Goal: Information Seeking & Learning: Learn about a topic

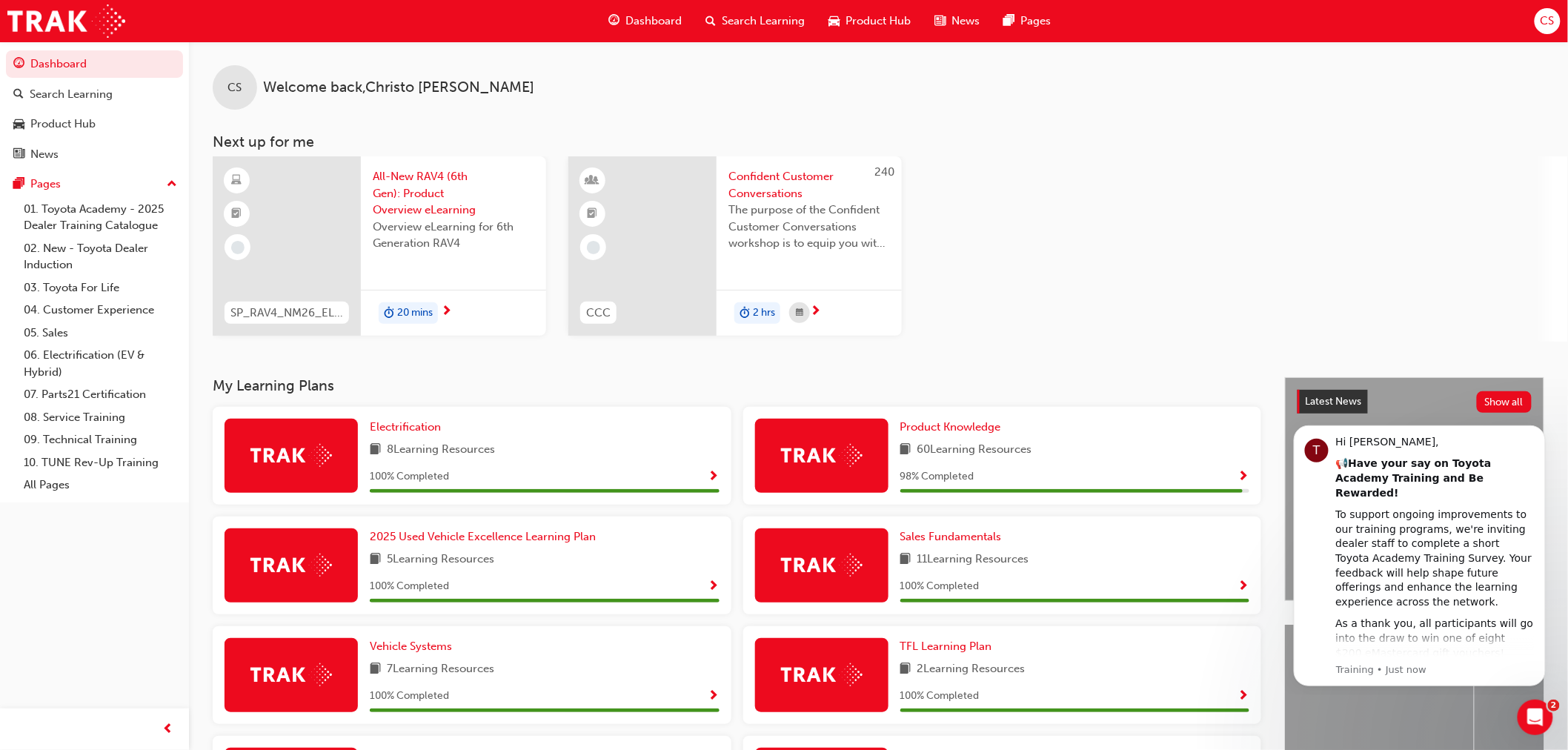
click at [391, 176] on span "All-New RAV4 (6th Gen): Product Overview eLearning" at bounding box center [453, 193] width 162 height 50
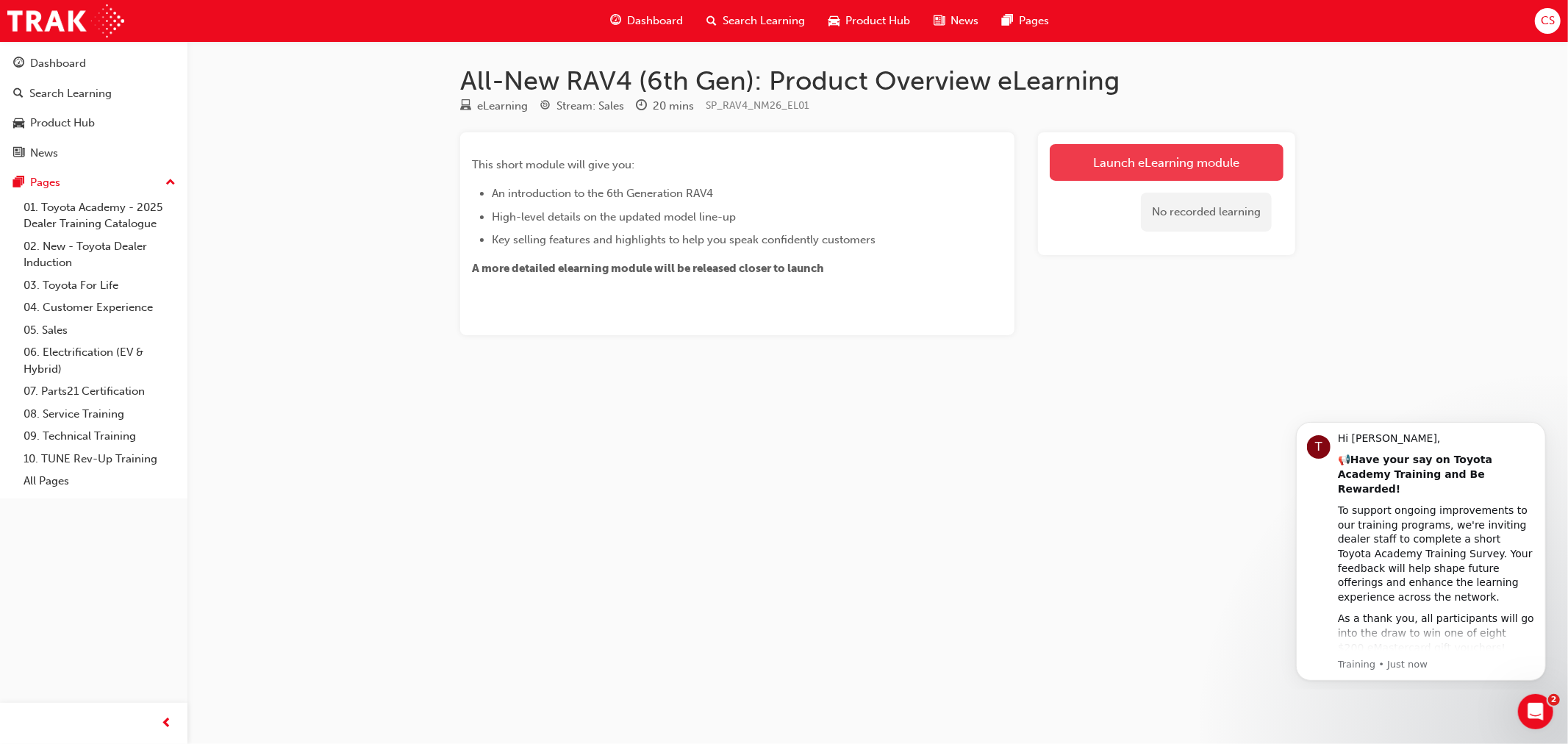
click at [1107, 168] on link "Launch eLearning module" at bounding box center [1167, 163] width 234 height 37
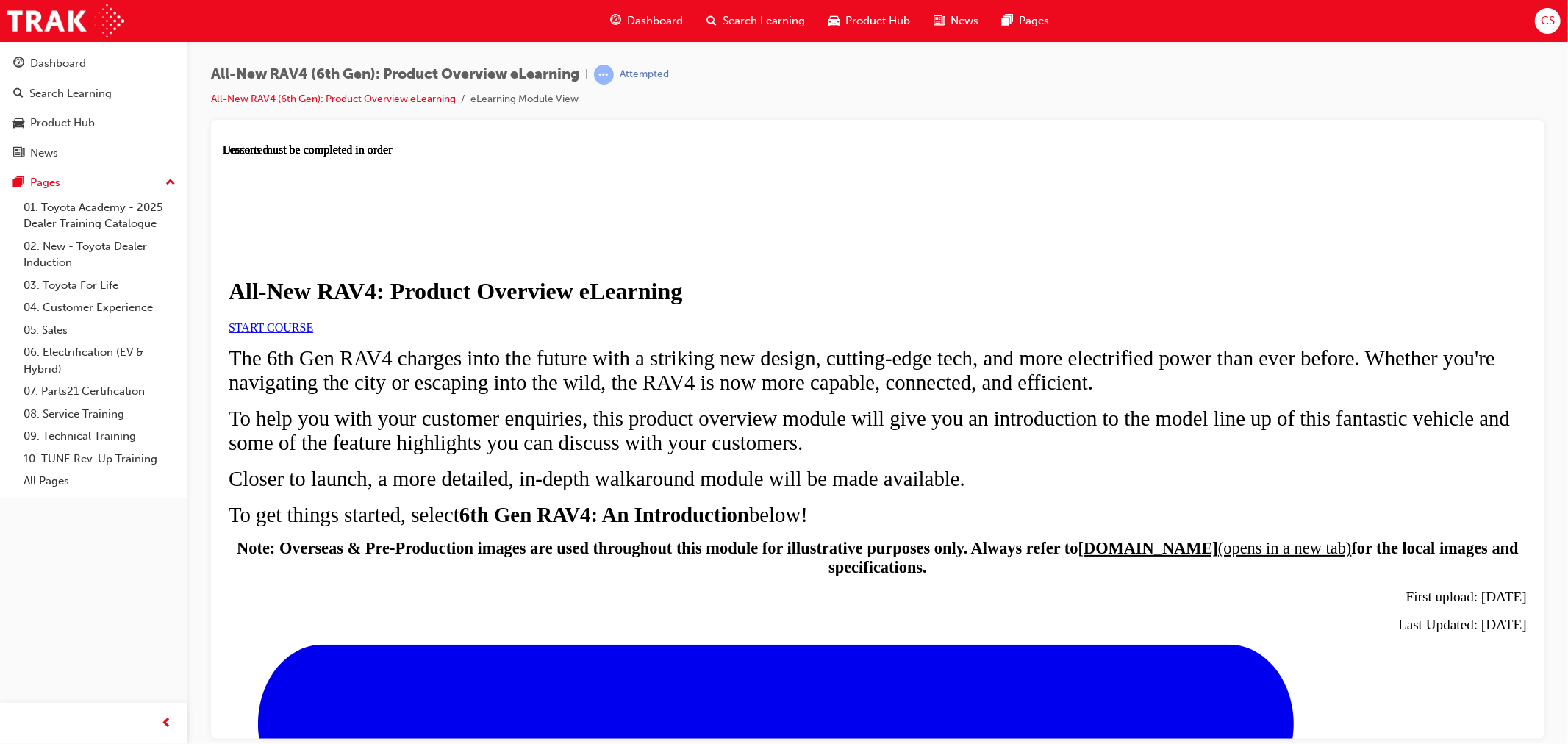
click at [1463, 55] on div "All-New RAV4 (6th Gen): Product Overview eLearning | Attempted All-New RAV4 (6t…" at bounding box center [878, 374] width 1381 height 666
click at [313, 333] on span "START COURSE" at bounding box center [269, 327] width 84 height 13
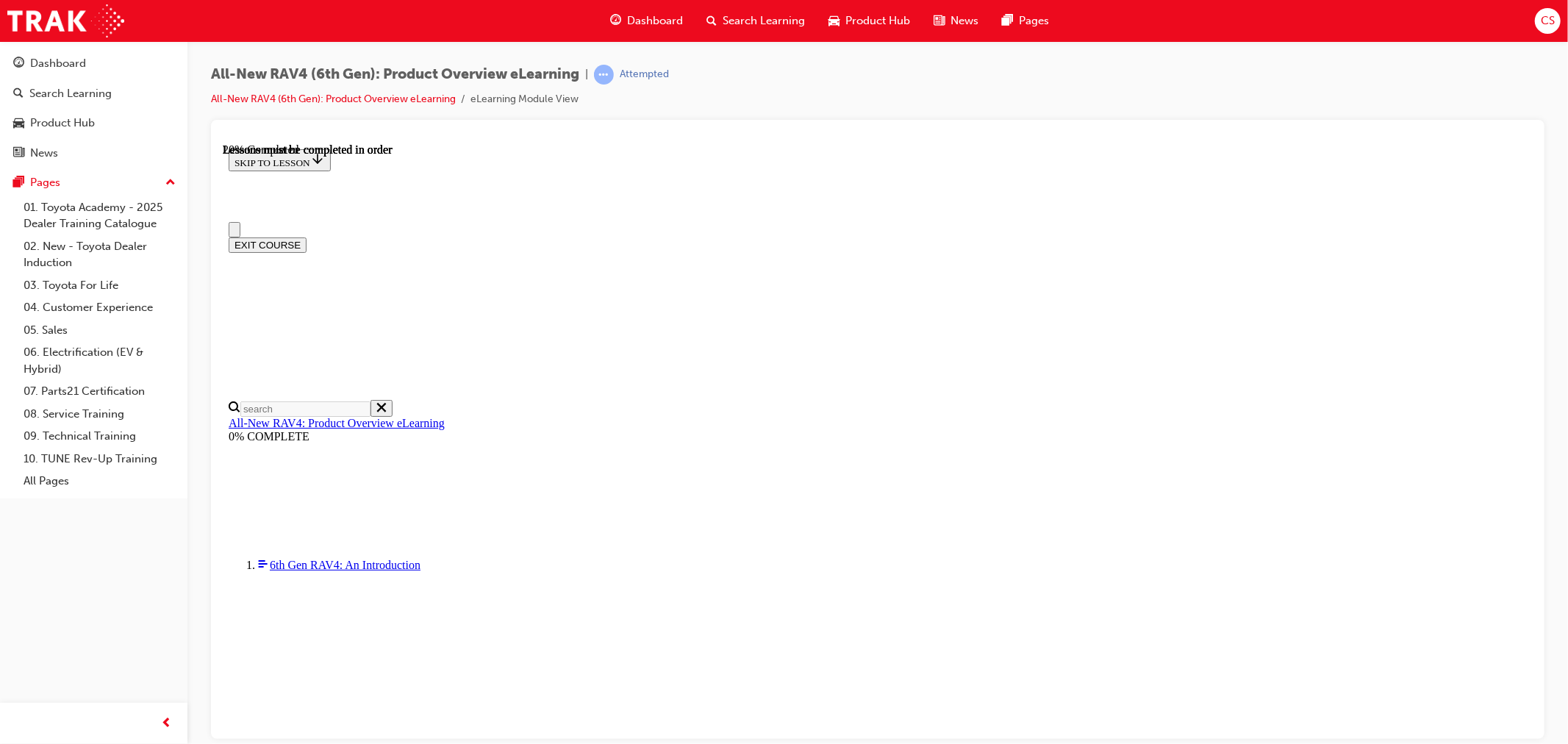
click at [675, 22] on span "Dashboard" at bounding box center [655, 21] width 56 height 17
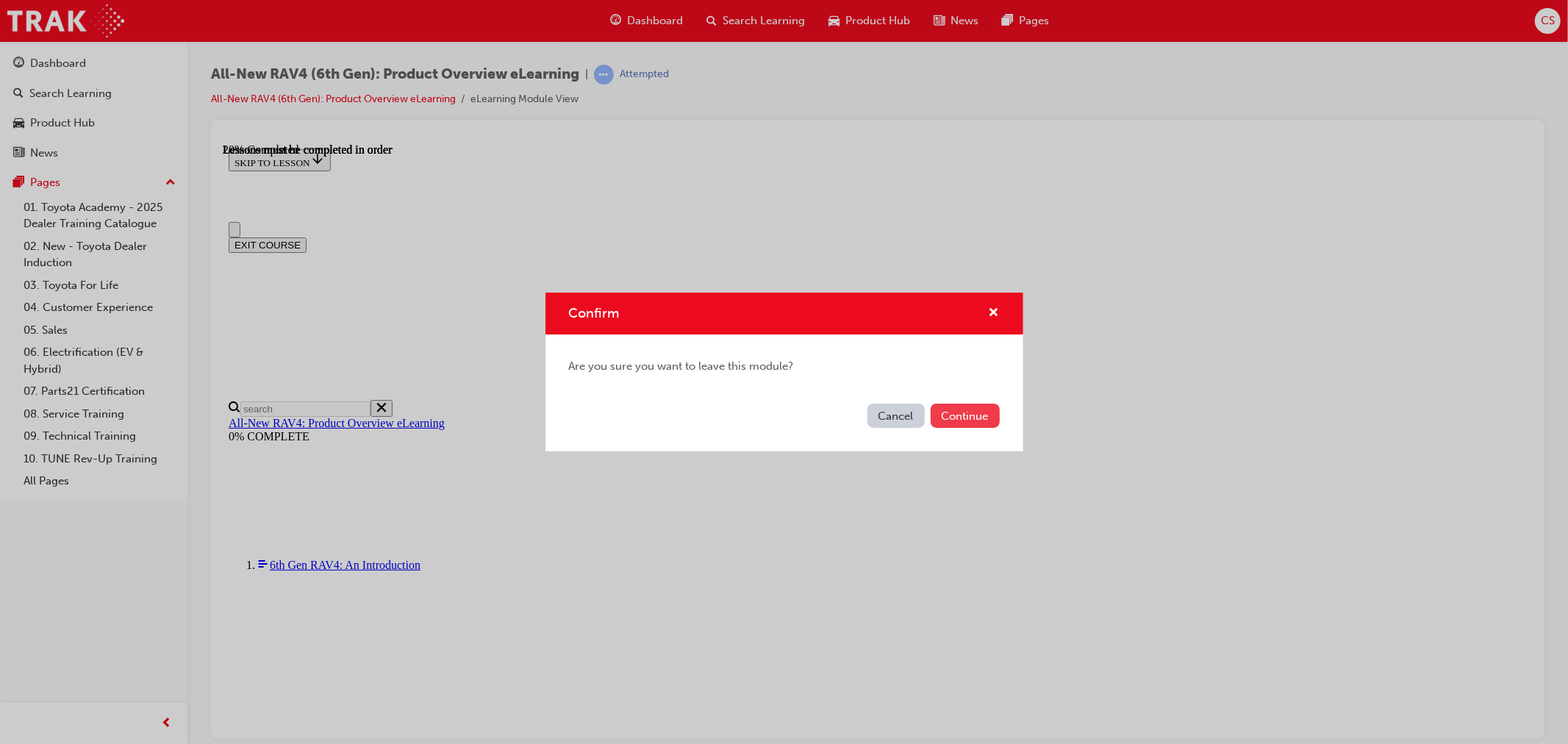
click at [946, 411] on button "Continue" at bounding box center [966, 415] width 69 height 24
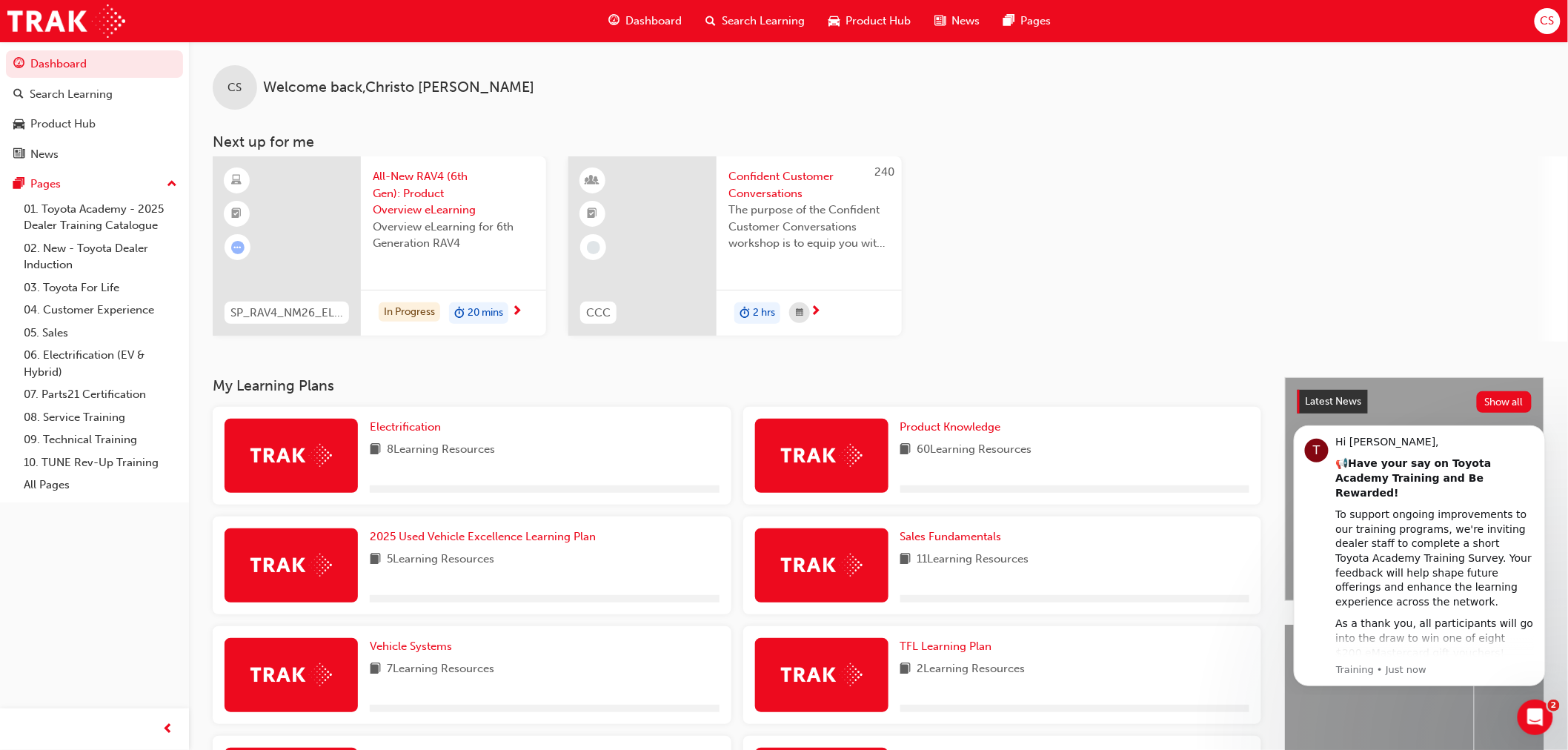
click at [437, 173] on span "All-New RAV4 (6th Gen): Product Overview eLearning" at bounding box center [453, 193] width 162 height 50
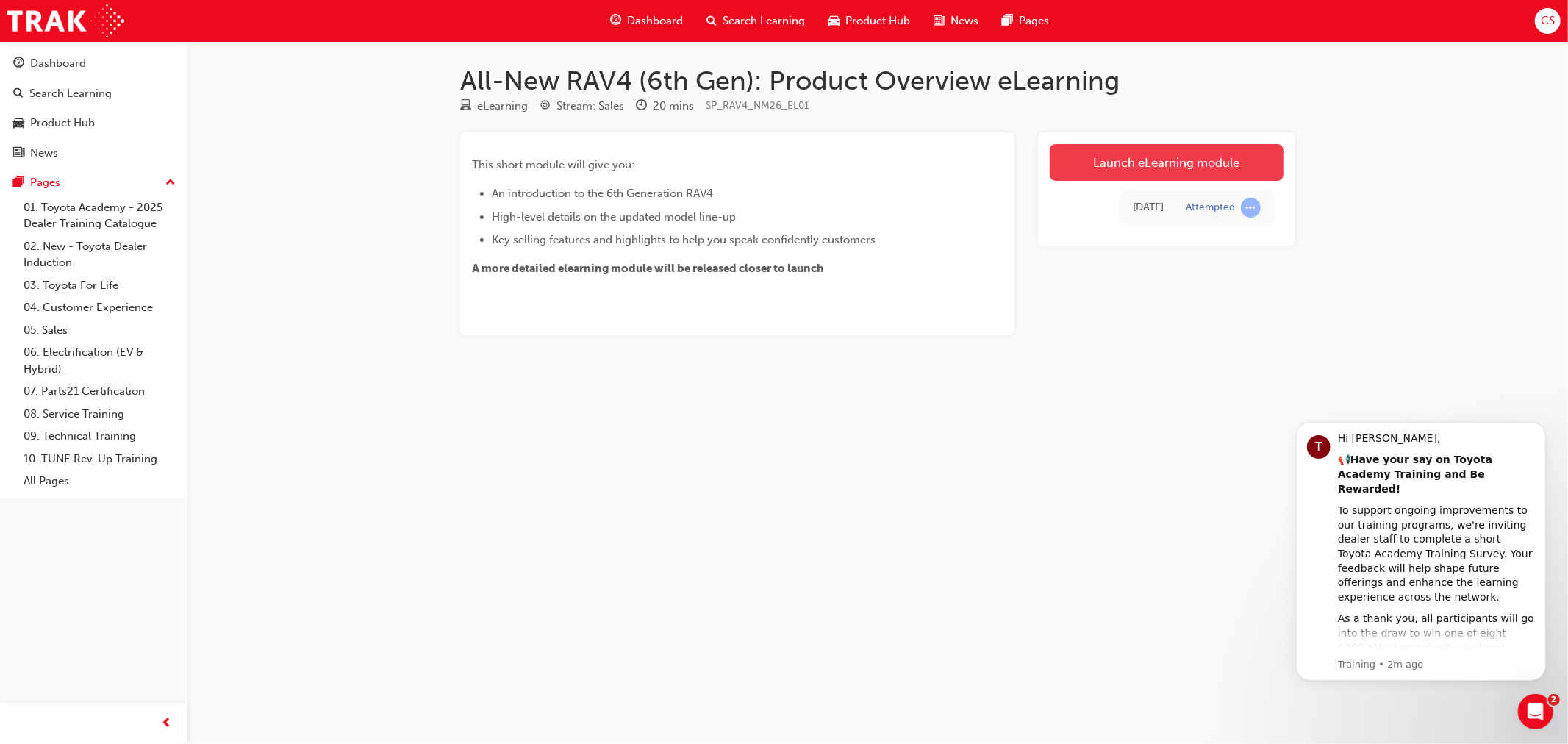
click at [1099, 171] on link "Launch eLearning module" at bounding box center [1167, 163] width 234 height 37
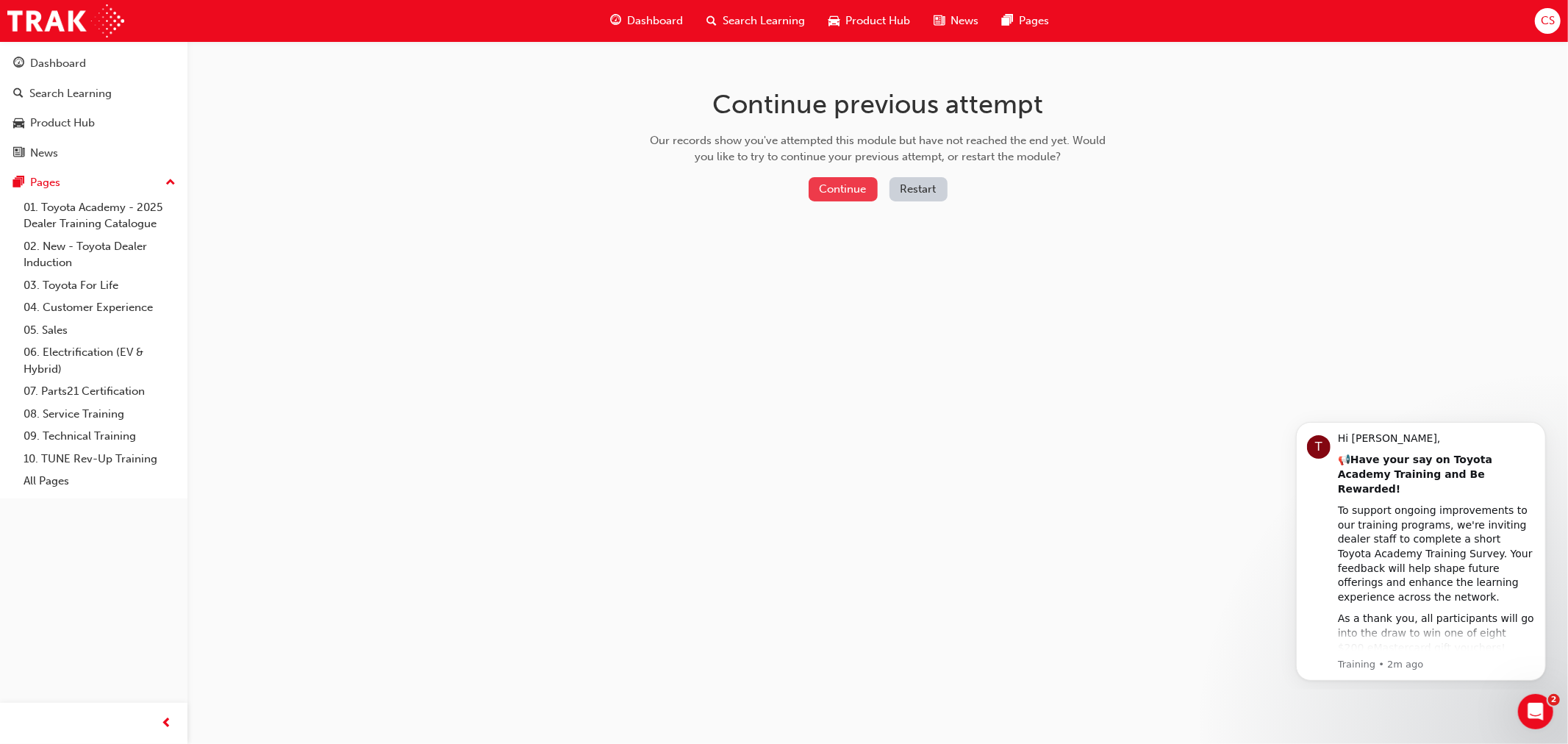
click at [857, 196] on button "Continue" at bounding box center [843, 189] width 69 height 24
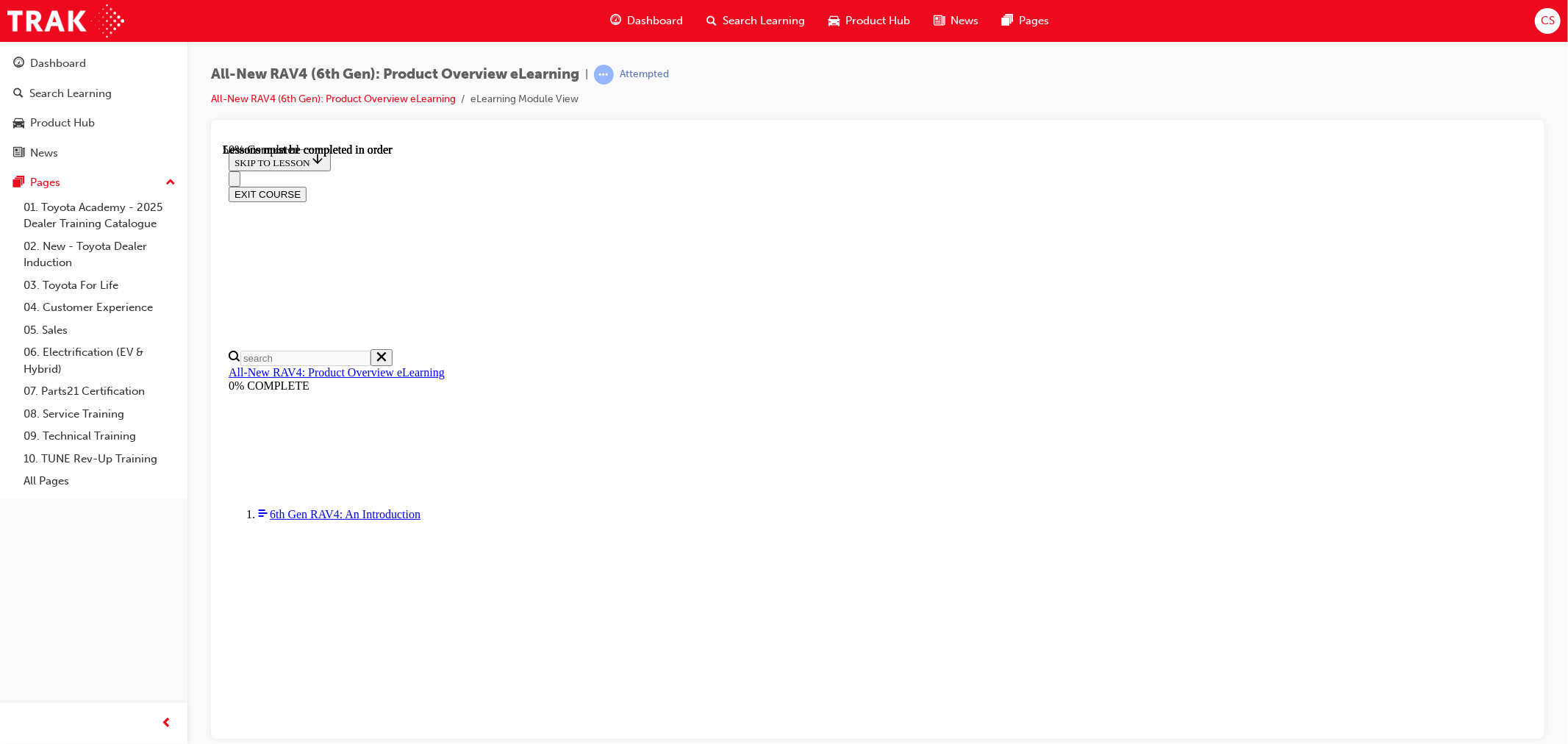
scroll to position [949, 0]
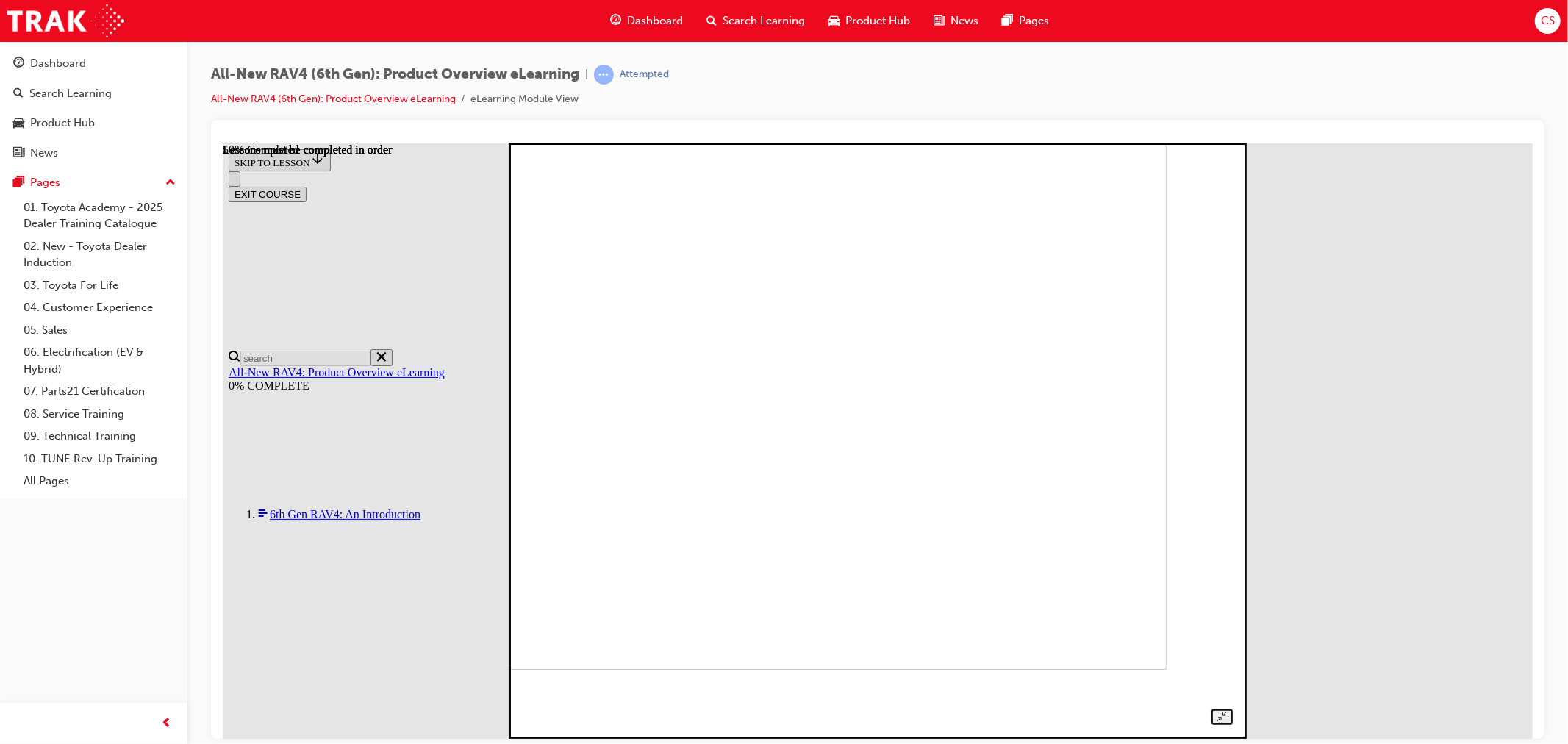
click at [922, 448] on img at bounding box center [821, 371] width 689 height 596
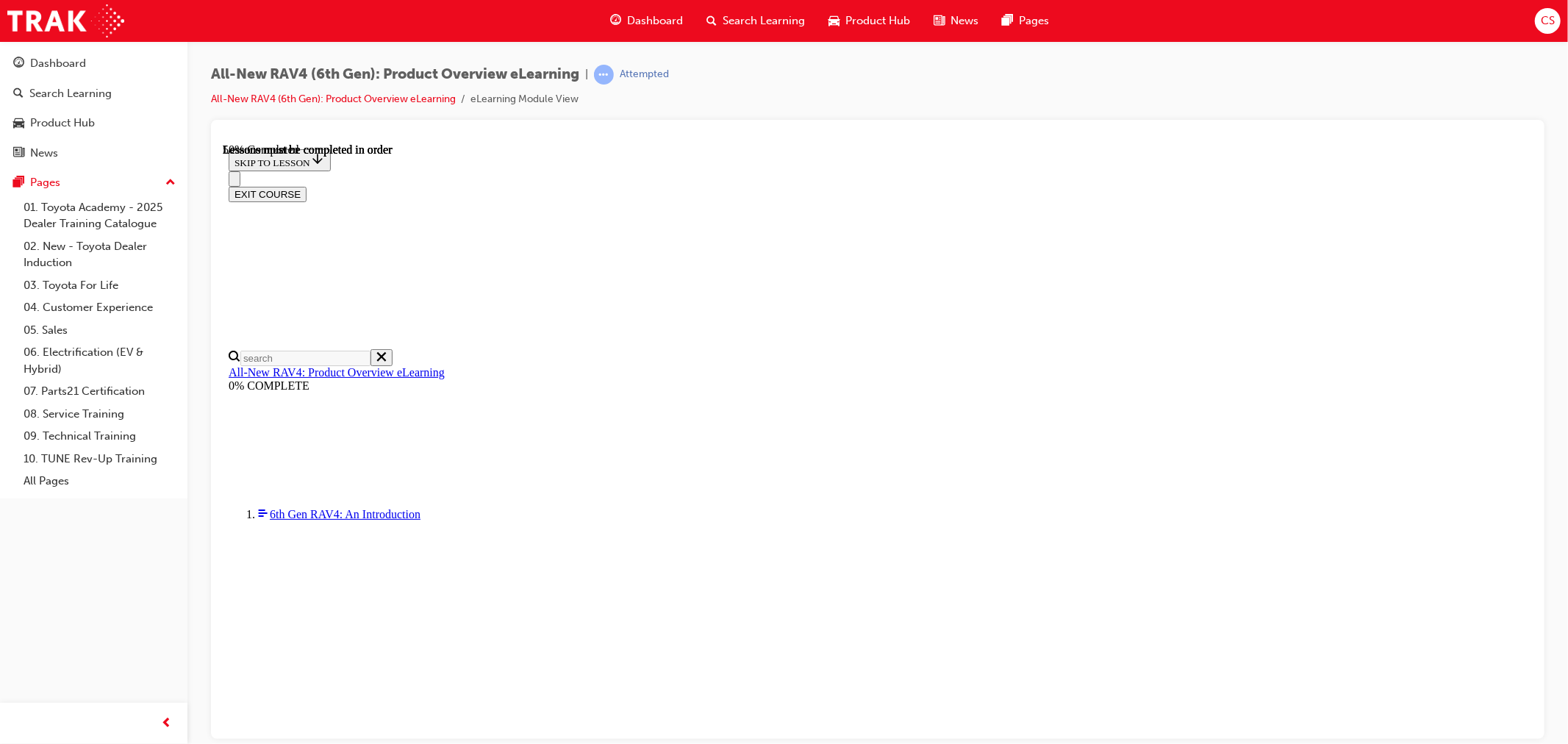
scroll to position [1276, 0]
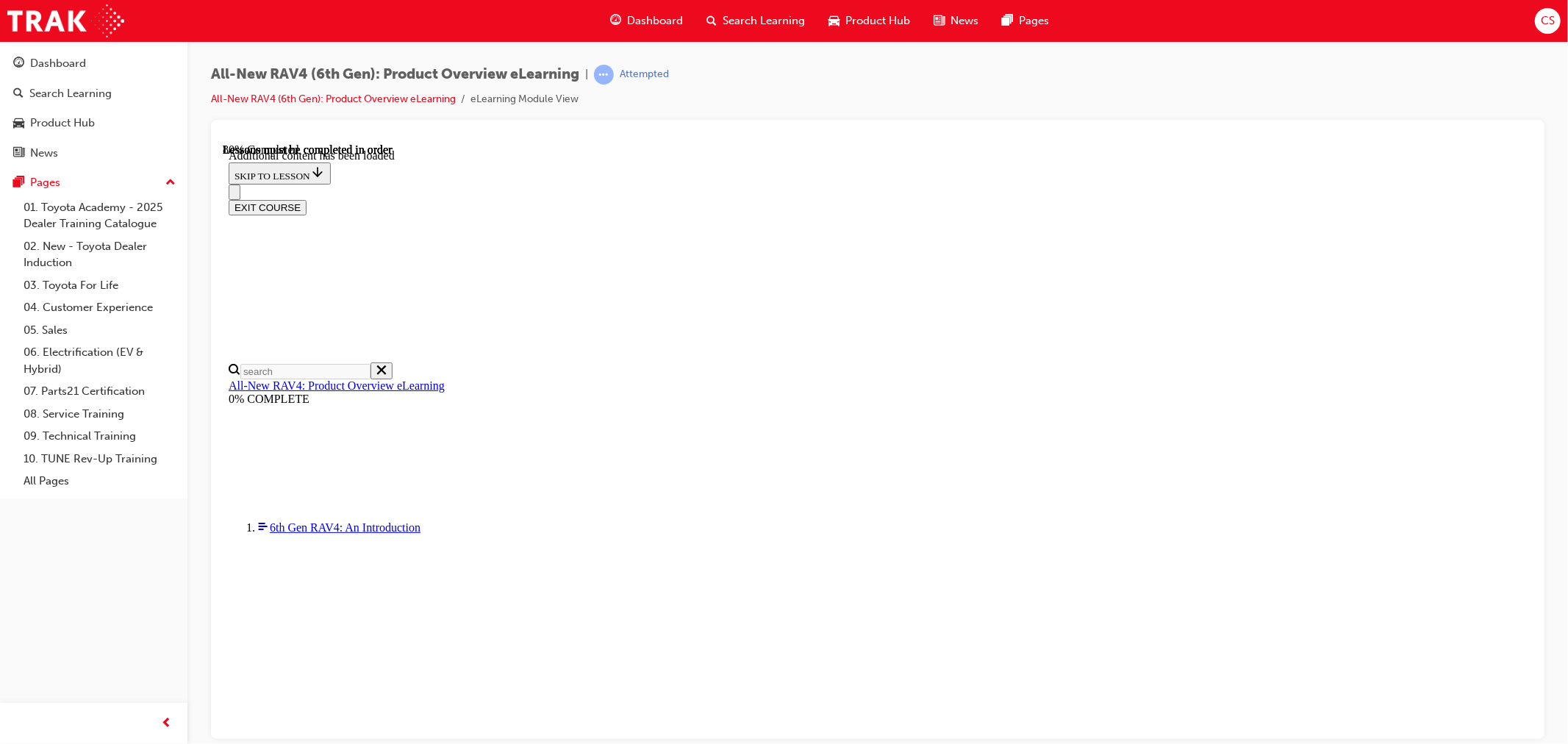
scroll to position [1871, 0]
